Goal: Navigation & Orientation: Find specific page/section

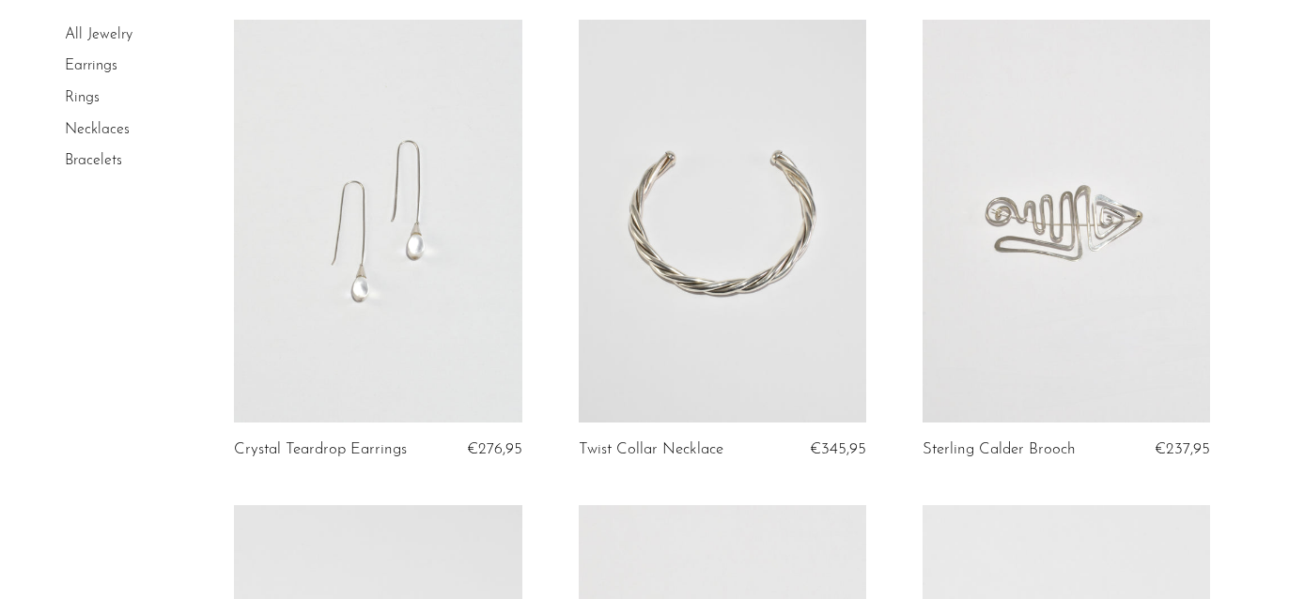
scroll to position [174, 0]
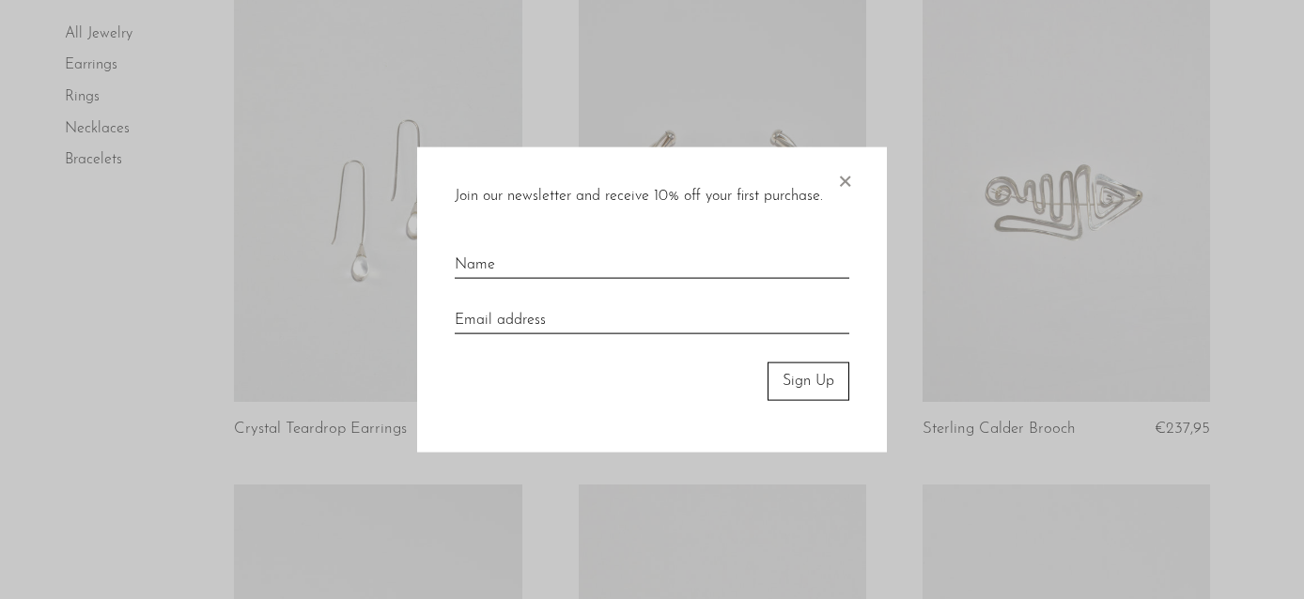
click at [852, 171] on span "×" at bounding box center [844, 177] width 19 height 60
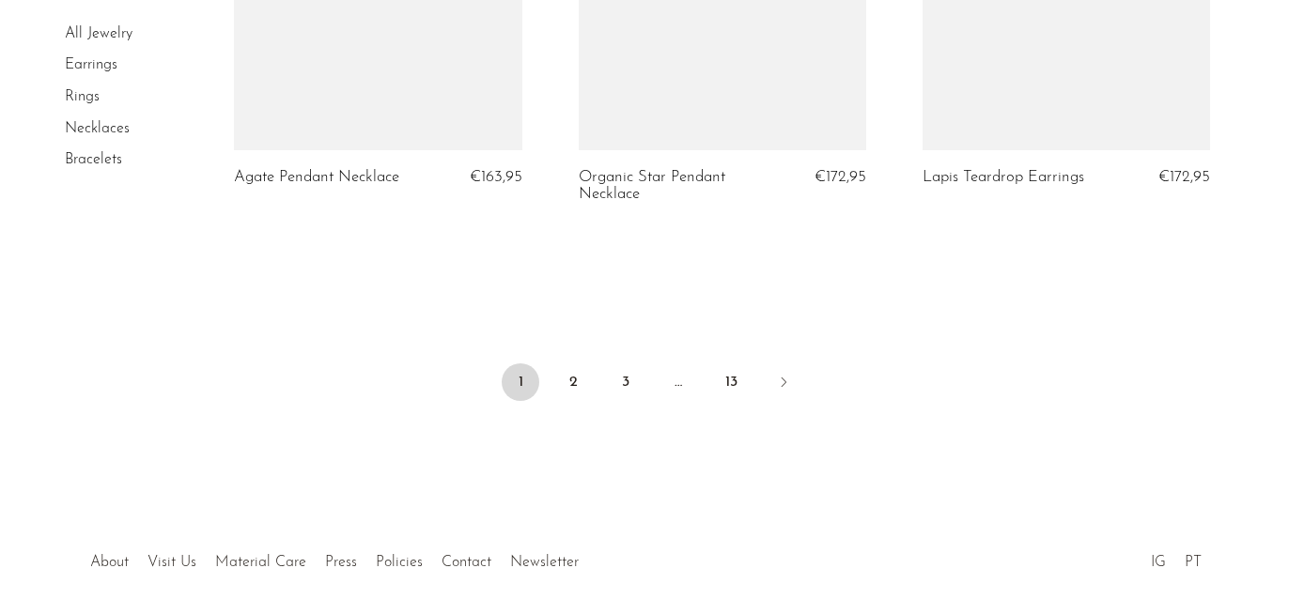
scroll to position [5874, 0]
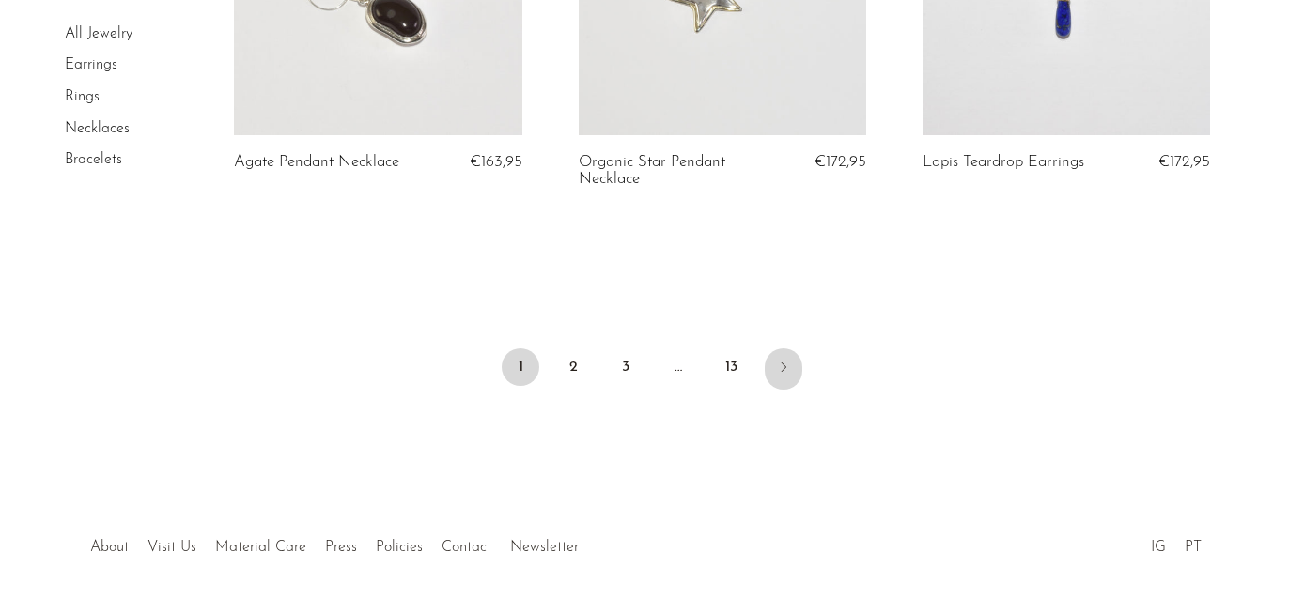
click at [790, 365] on icon "Next" at bounding box center [783, 367] width 15 height 15
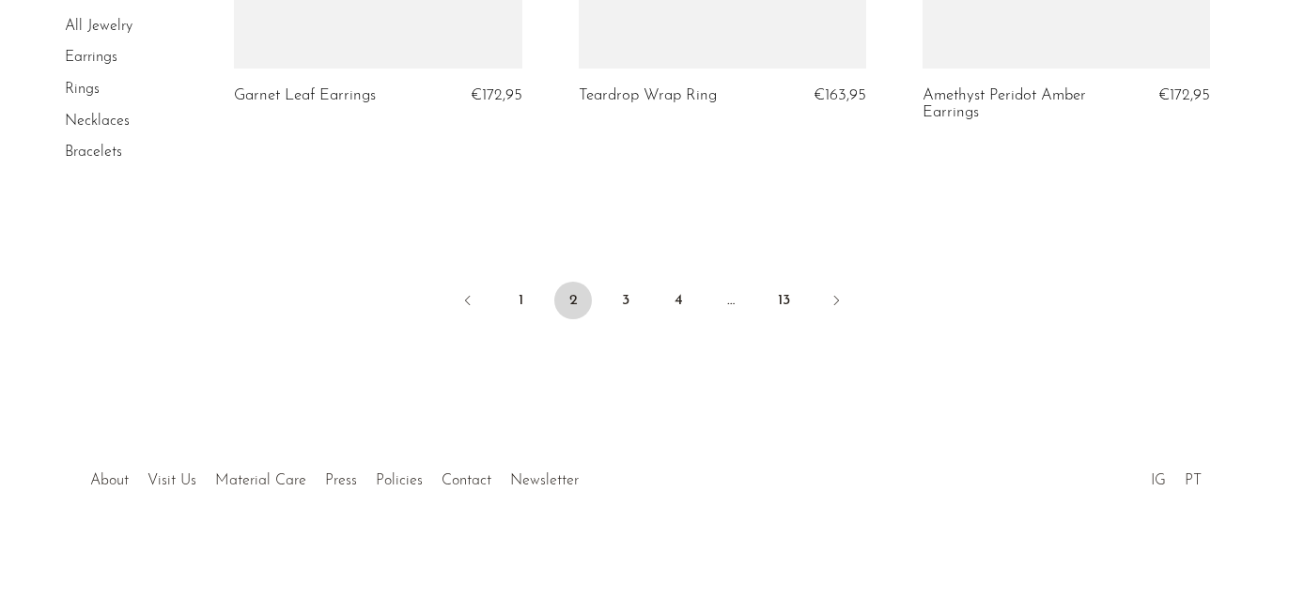
scroll to position [5939, 0]
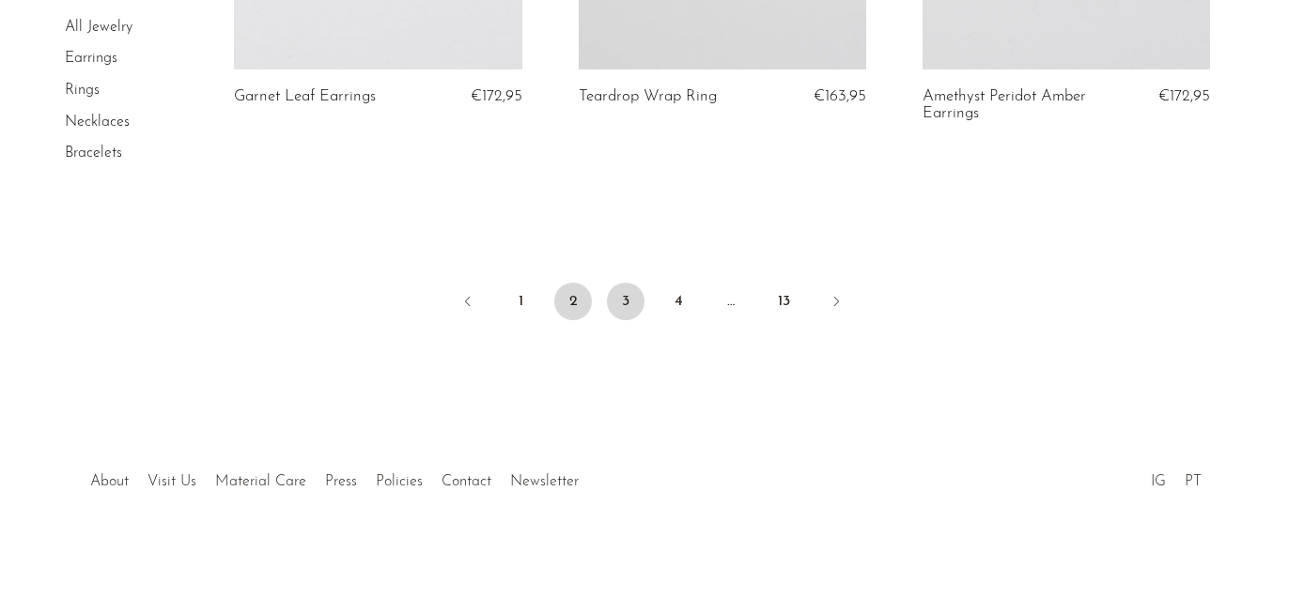
click at [630, 299] on link "3" at bounding box center [626, 302] width 38 height 38
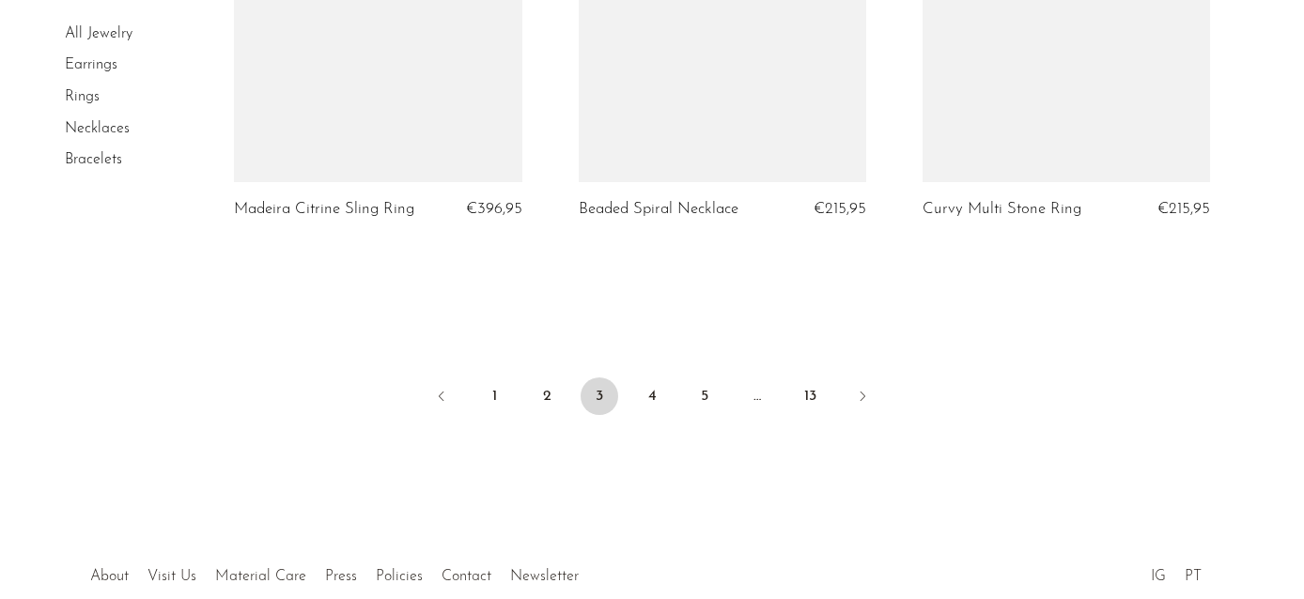
scroll to position [5933, 0]
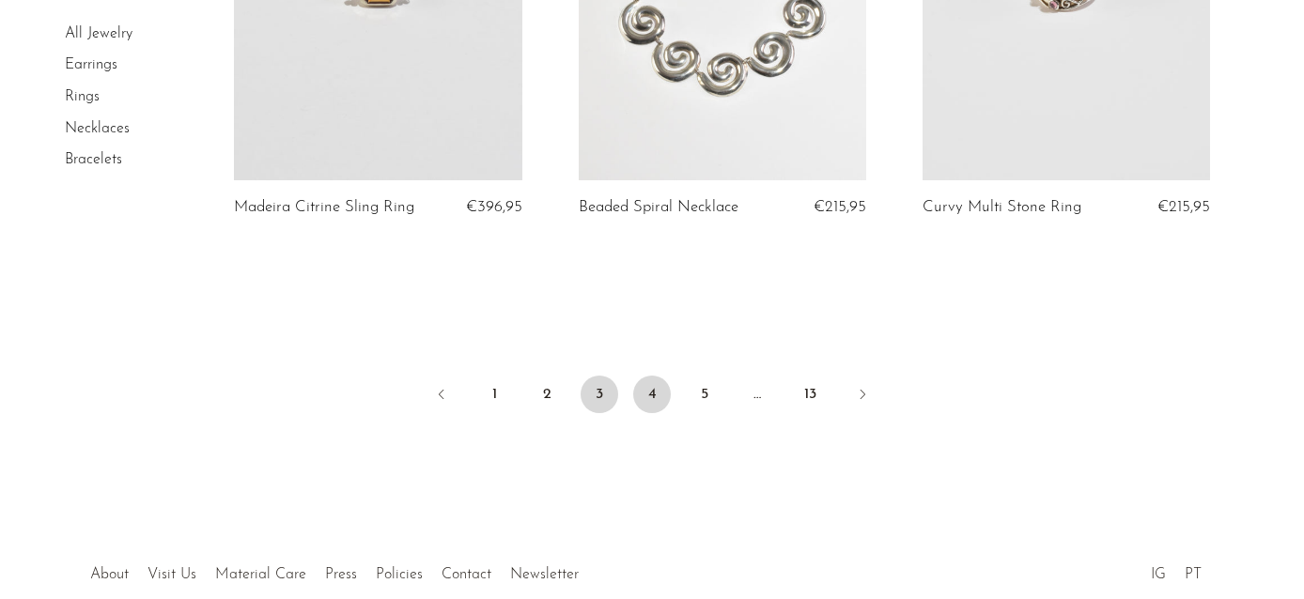
click at [644, 376] on link "4" at bounding box center [652, 395] width 38 height 38
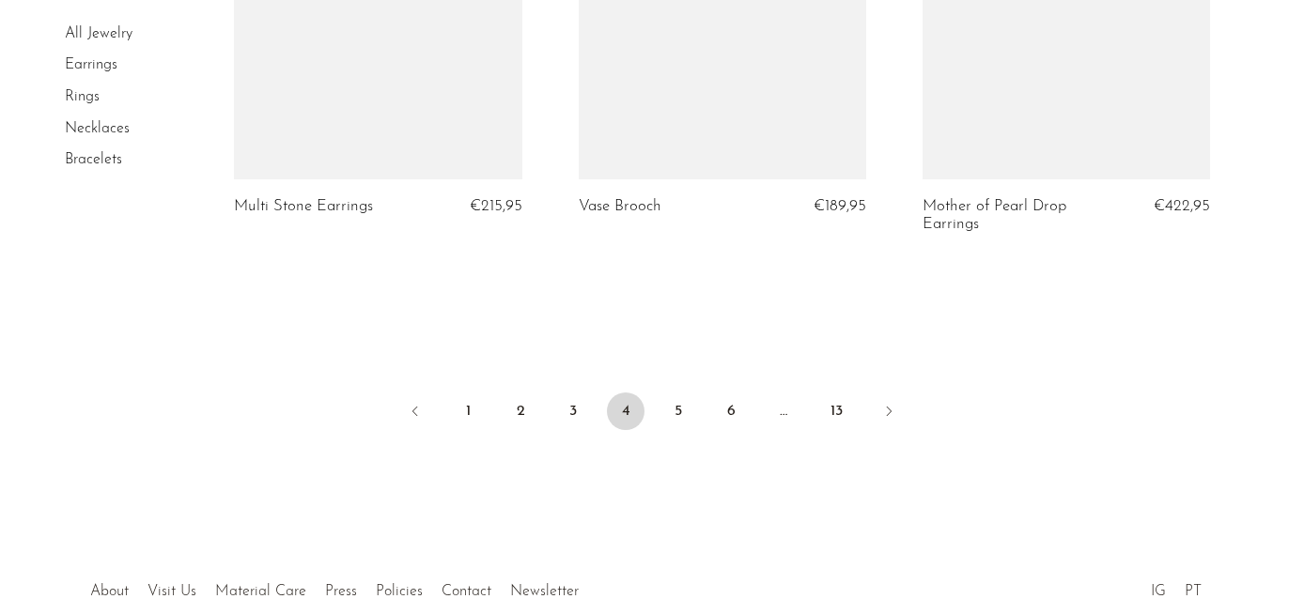
scroll to position [5887, 0]
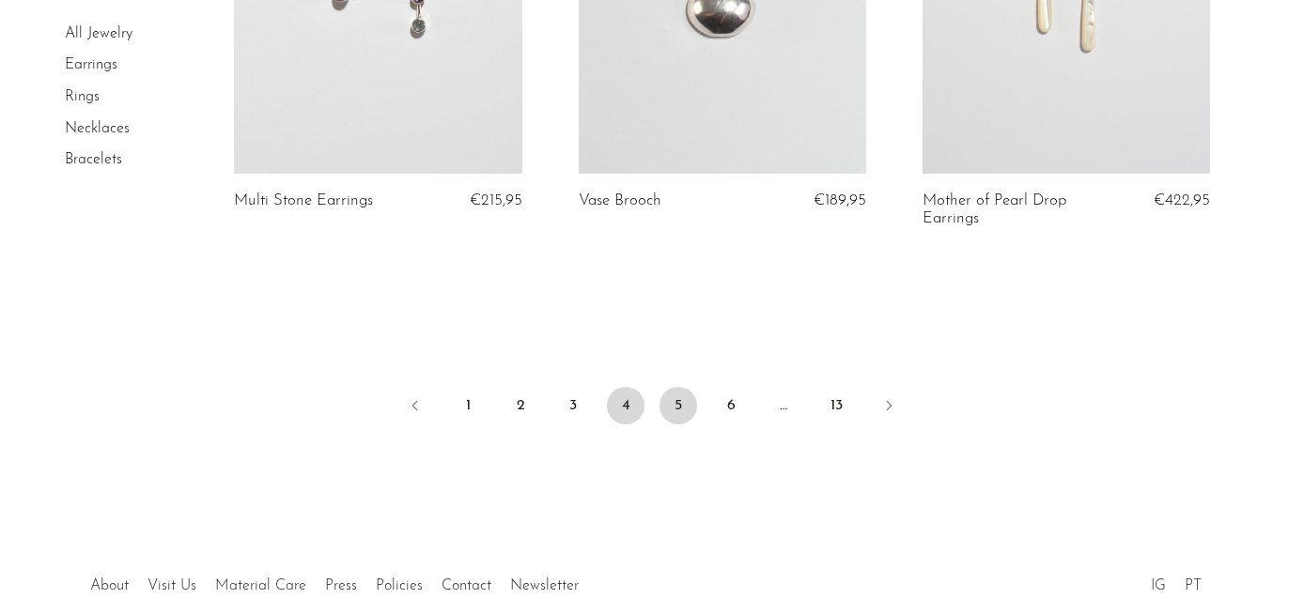
click at [684, 387] on link "5" at bounding box center [679, 406] width 38 height 38
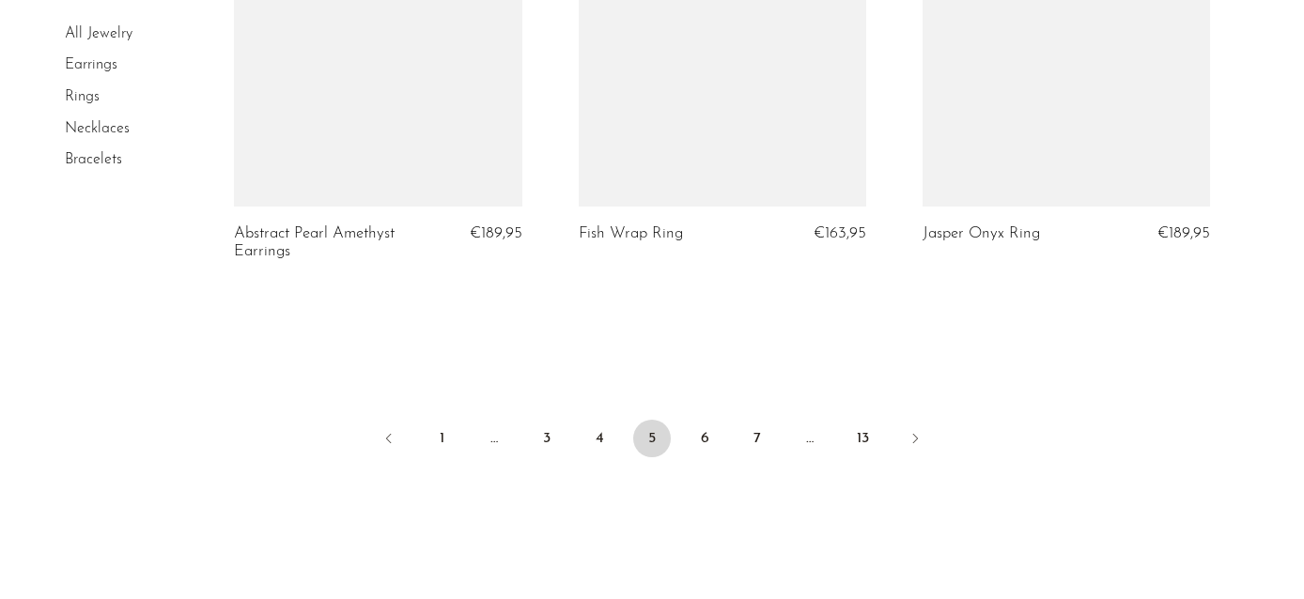
scroll to position [5818, 0]
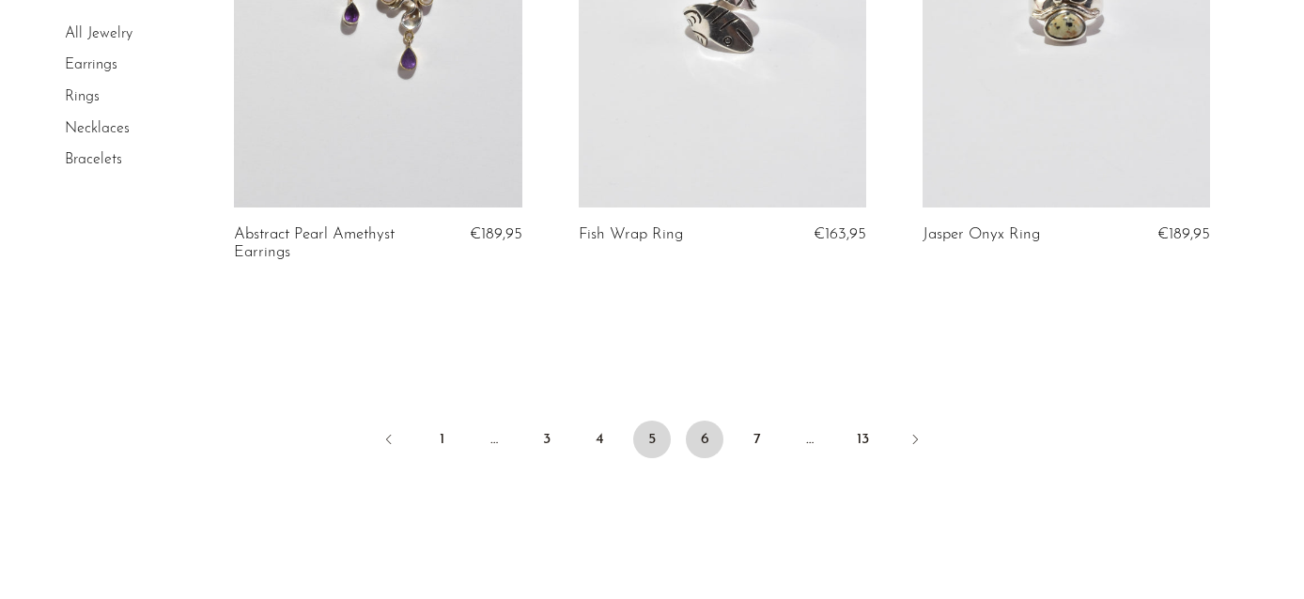
click at [702, 438] on link "6" at bounding box center [705, 440] width 38 height 38
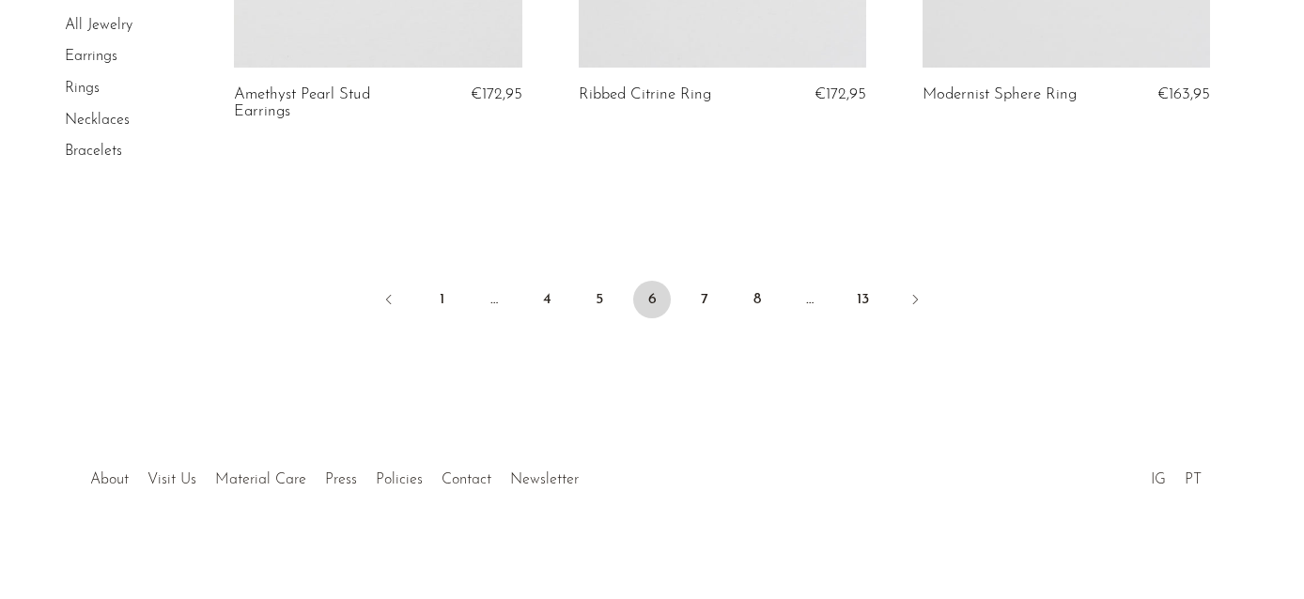
scroll to position [5906, 0]
click at [702, 300] on link "7" at bounding box center [705, 301] width 38 height 38
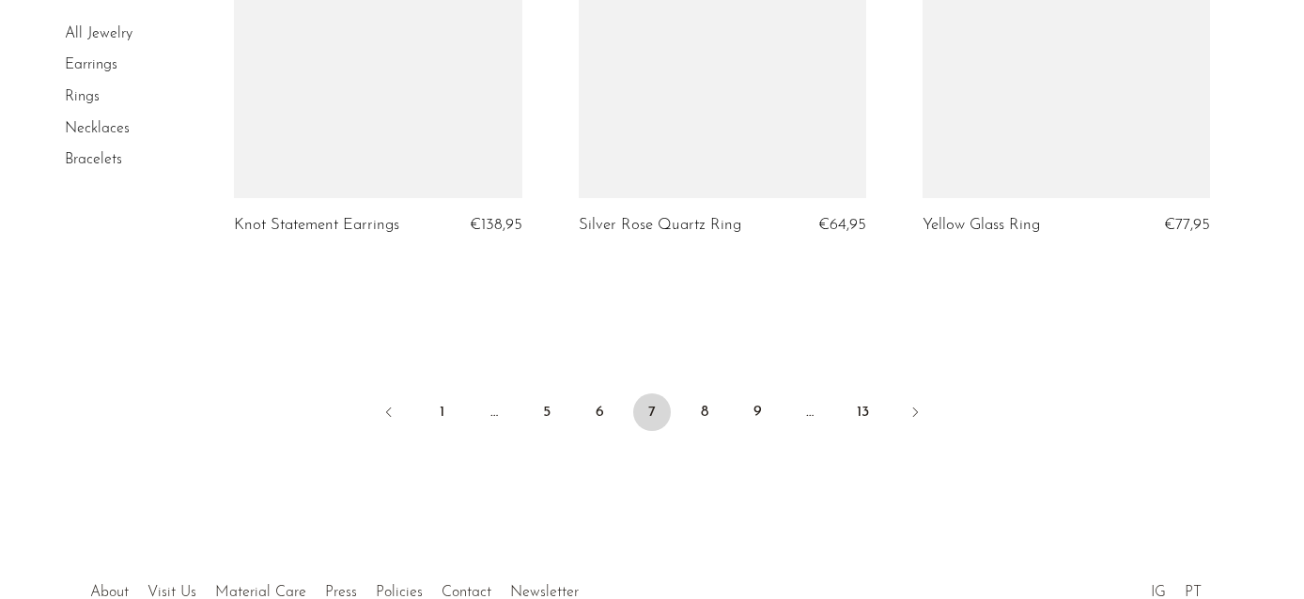
scroll to position [5859, 0]
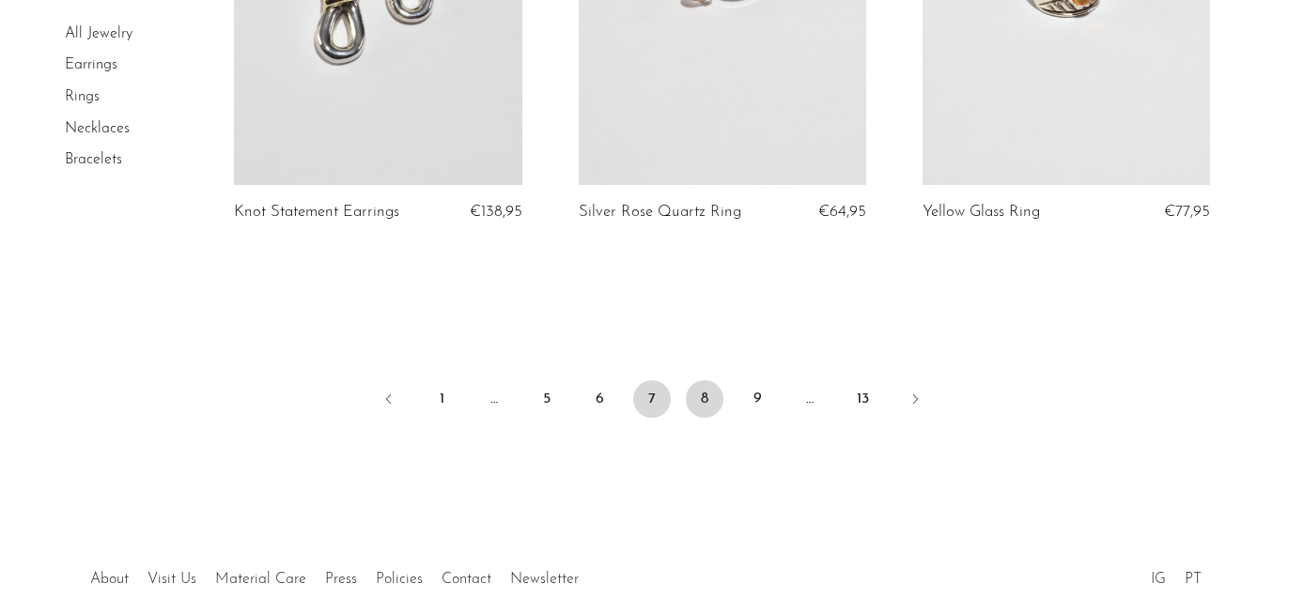
click at [707, 399] on link "8" at bounding box center [705, 399] width 38 height 38
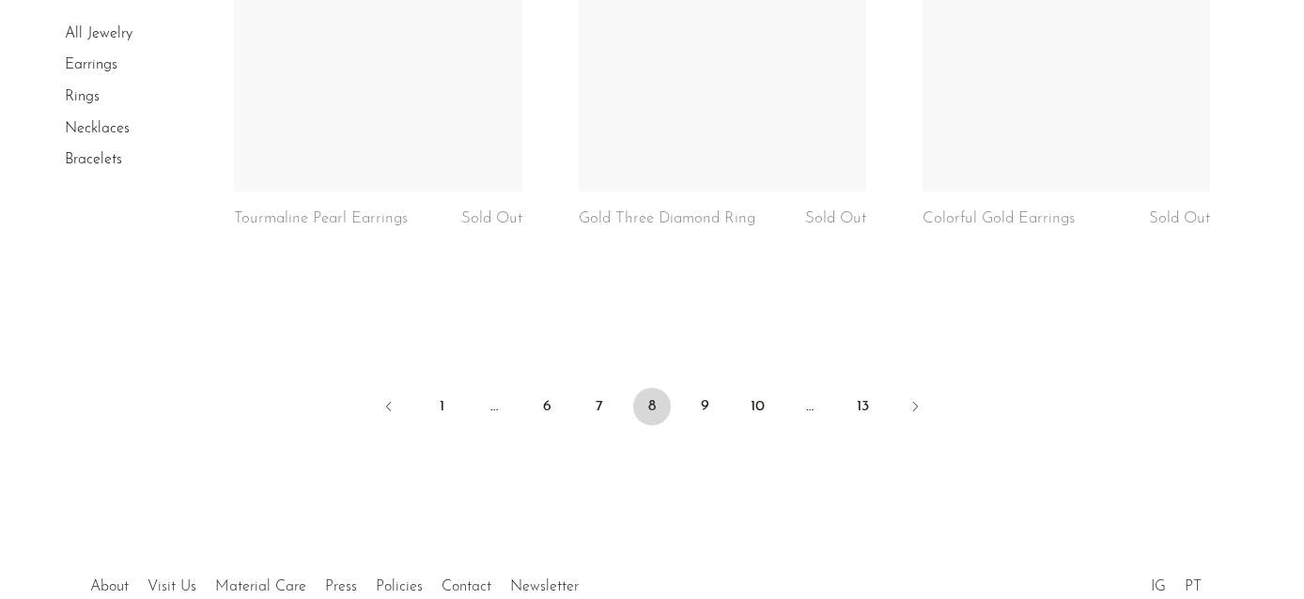
scroll to position [5837, 0]
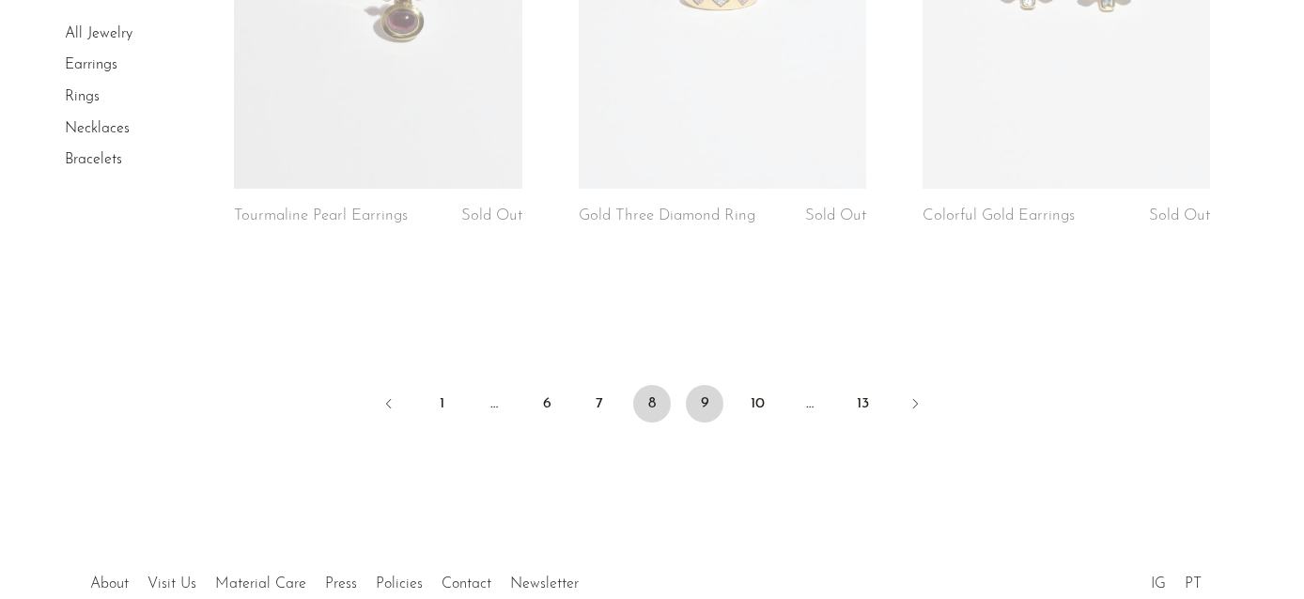
click at [710, 390] on link "9" at bounding box center [705, 404] width 38 height 38
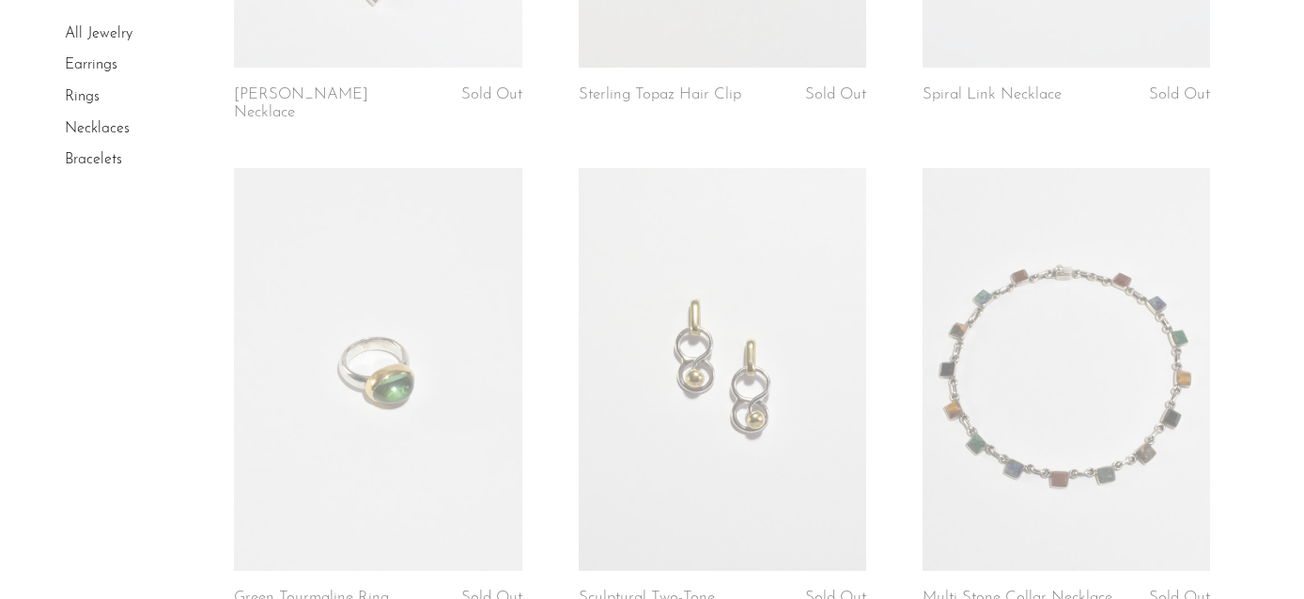
scroll to position [2569, 0]
